Goal: Information Seeking & Learning: Learn about a topic

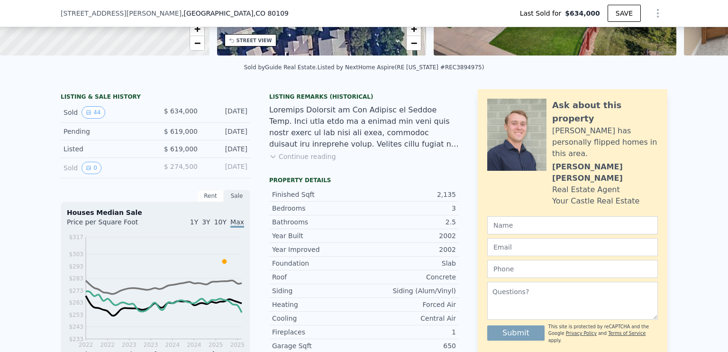
scroll to position [188, 0]
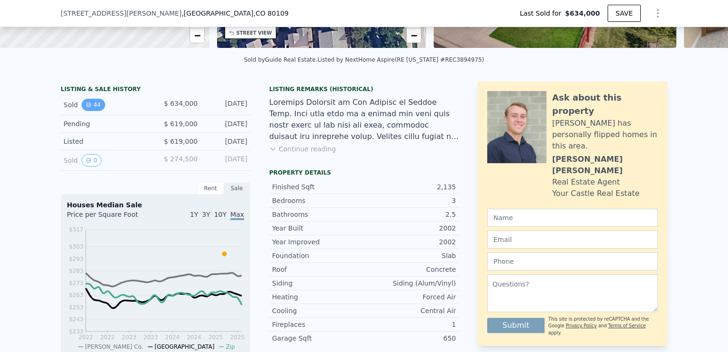
click at [91, 110] on button "44" at bounding box center [93, 105] width 23 height 12
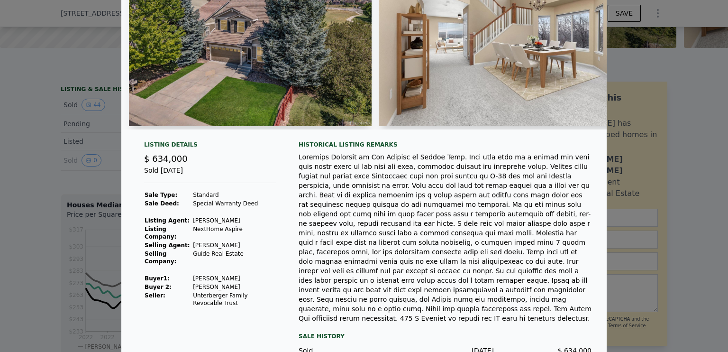
scroll to position [0, 0]
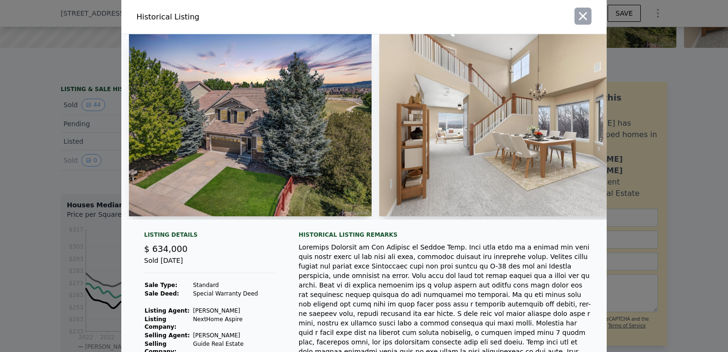
click at [580, 16] on icon "button" at bounding box center [583, 16] width 8 height 8
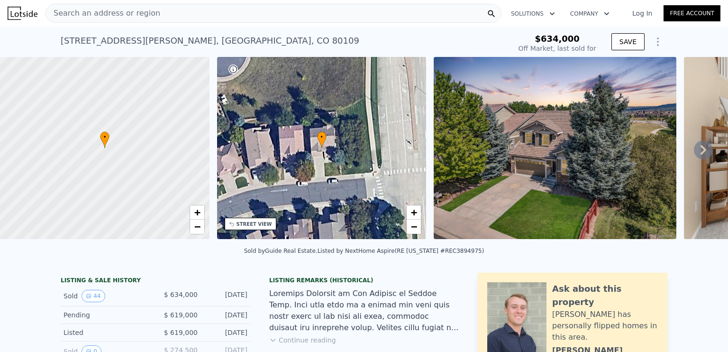
click at [165, 14] on div "Search an address or region" at bounding box center [274, 13] width 456 height 19
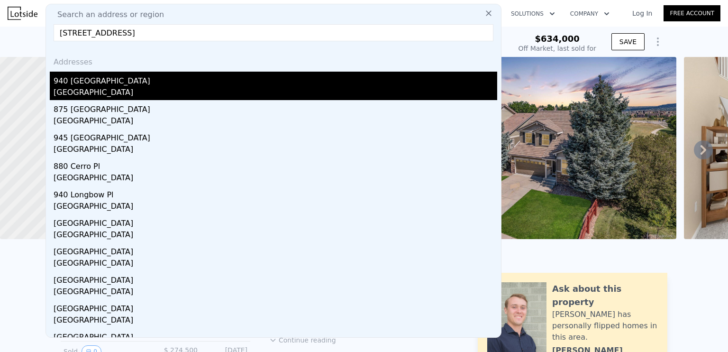
type input "[STREET_ADDRESS]"
click at [86, 85] on div "940 [GEOGRAPHIC_DATA]" at bounding box center [276, 79] width 444 height 15
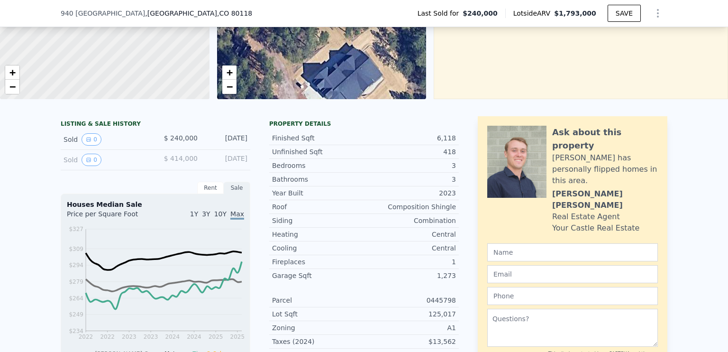
scroll to position [133, 0]
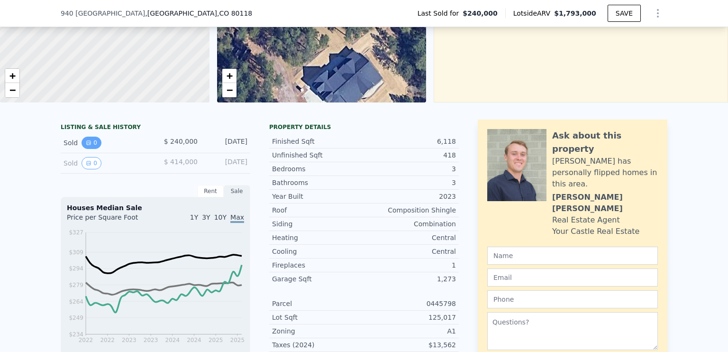
click at [86, 146] on icon "View historical data" at bounding box center [89, 143] width 6 height 6
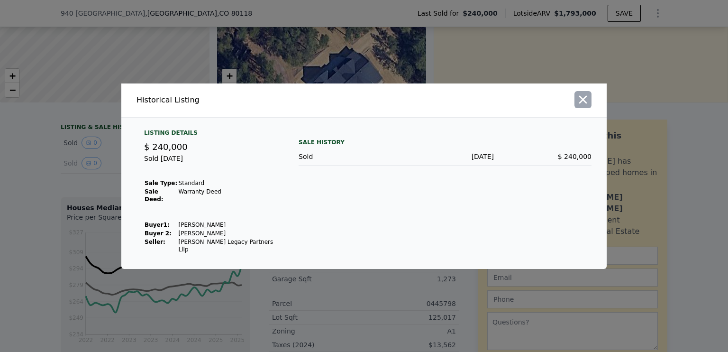
click at [584, 103] on icon "button" at bounding box center [583, 99] width 8 height 8
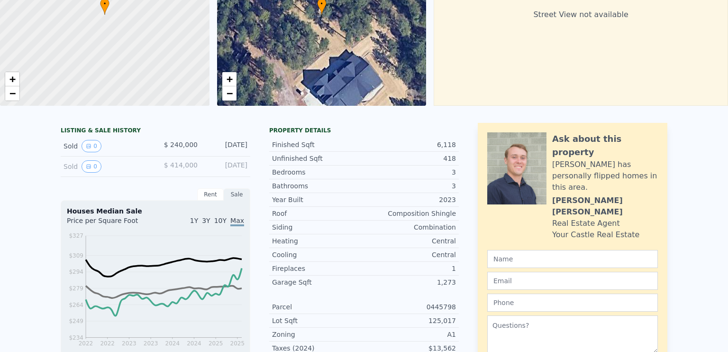
scroll to position [0, 0]
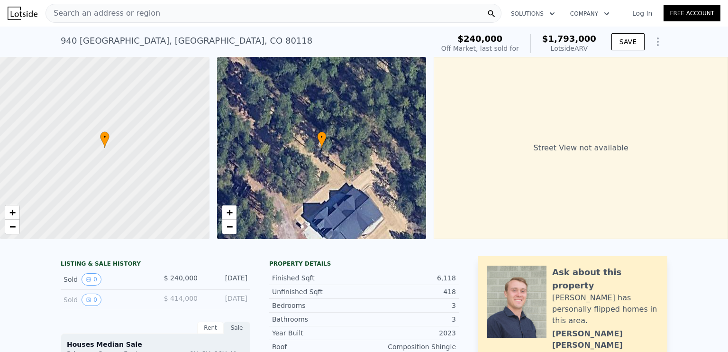
click at [232, 11] on div "Search an address or region" at bounding box center [274, 13] width 456 height 19
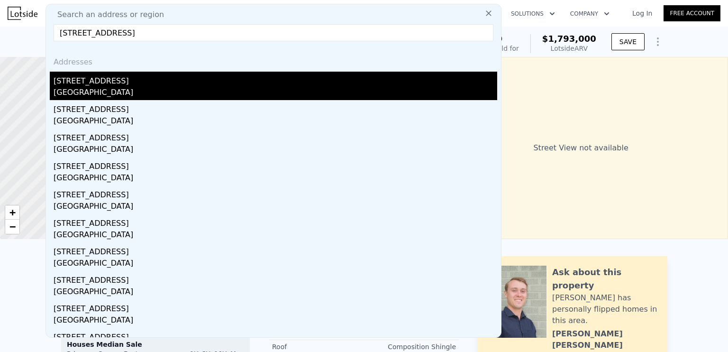
type input "[STREET_ADDRESS]"
click at [95, 85] on div "[STREET_ADDRESS]" at bounding box center [276, 79] width 444 height 15
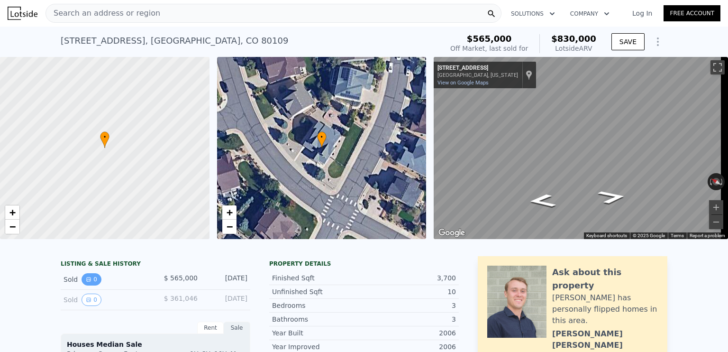
click at [85, 283] on button "0" at bounding box center [92, 279] width 20 height 12
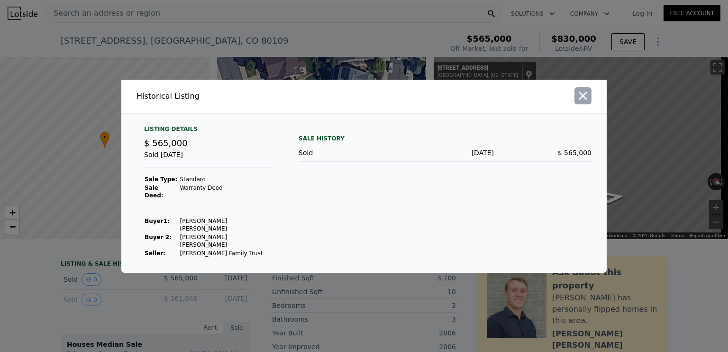
click at [582, 100] on icon "button" at bounding box center [583, 96] width 8 height 8
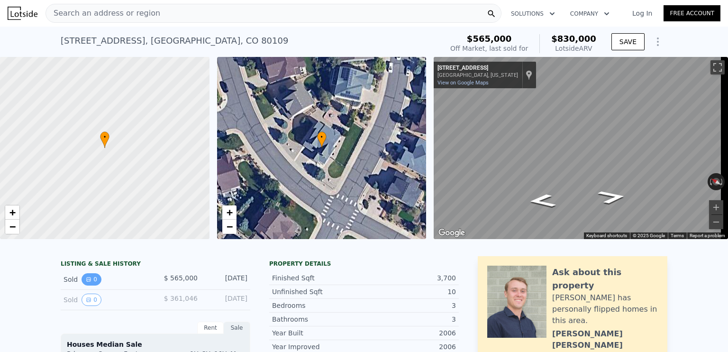
click at [87, 281] on icon "View historical data" at bounding box center [89, 279] width 4 height 4
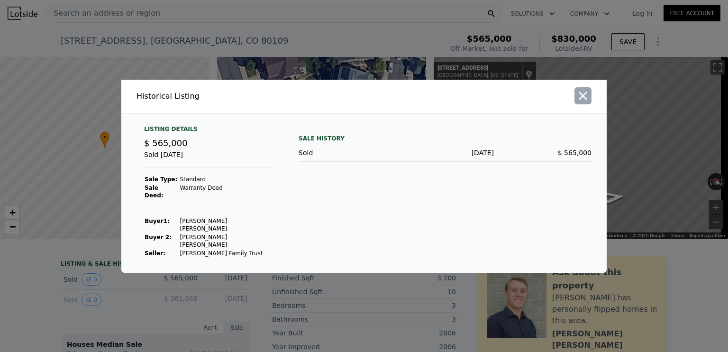
click at [585, 100] on icon "button" at bounding box center [583, 96] width 8 height 8
